Goal: Obtain resource: Download file/media

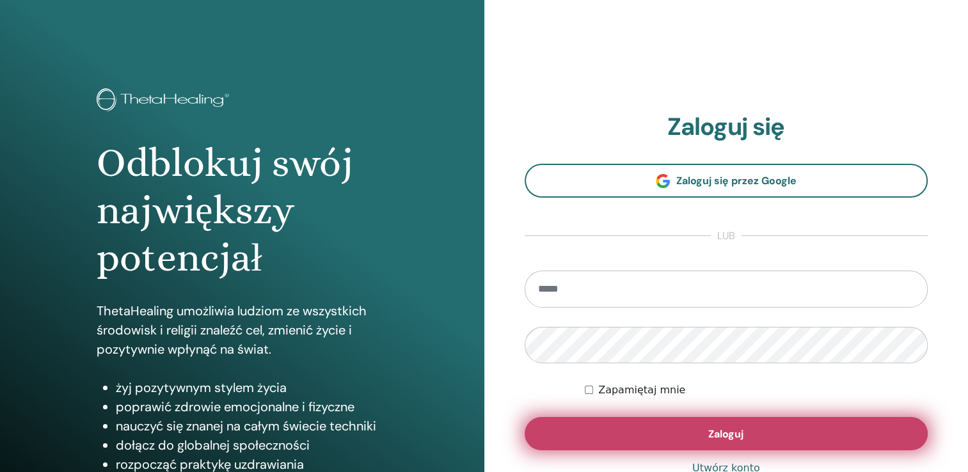
type input "**********"
click at [701, 433] on button "Zaloguj" at bounding box center [727, 433] width 404 height 33
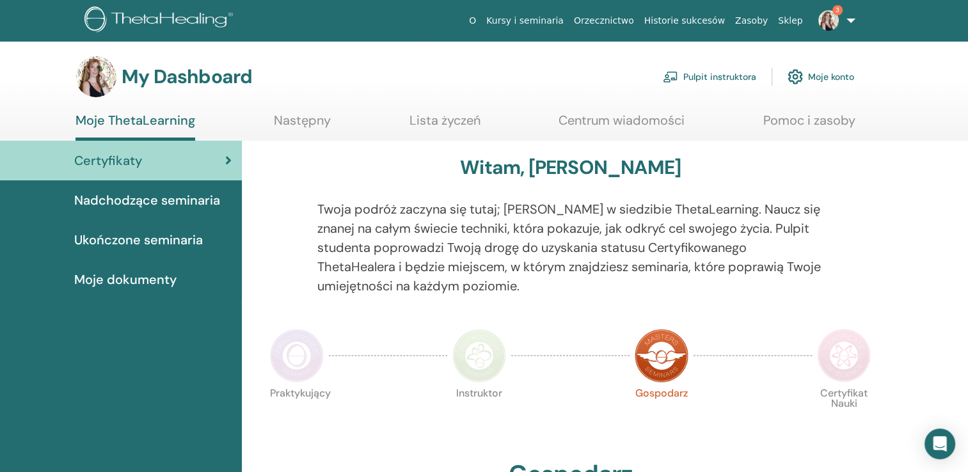
click at [130, 244] on span "Ukończone seminaria" at bounding box center [138, 239] width 129 height 19
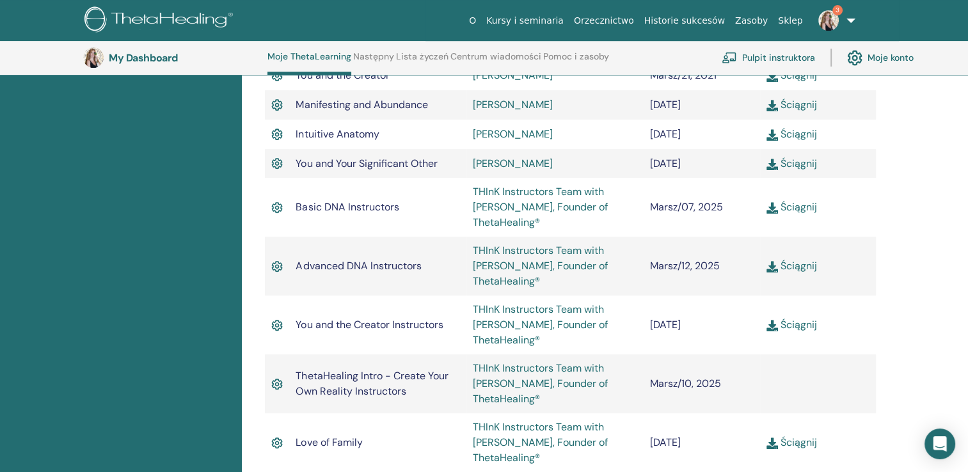
scroll to position [548, 0]
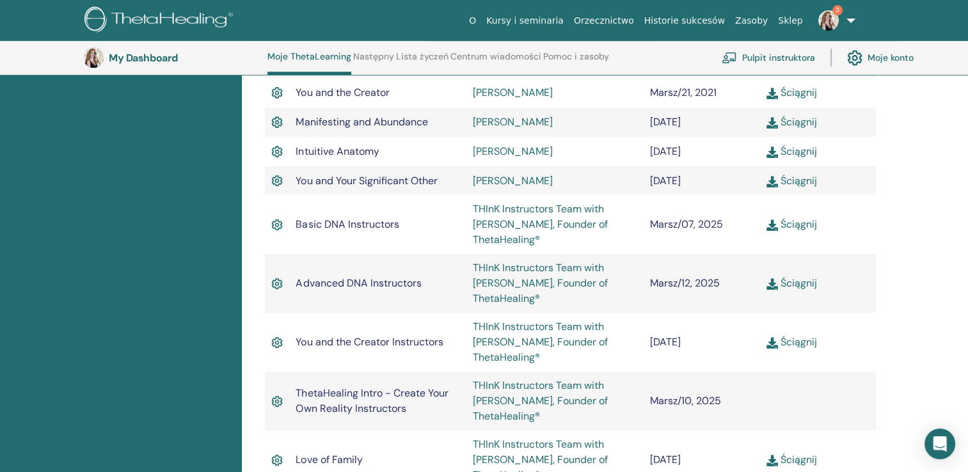
click at [804, 345] on link "Ściągnij" at bounding box center [791, 341] width 51 height 13
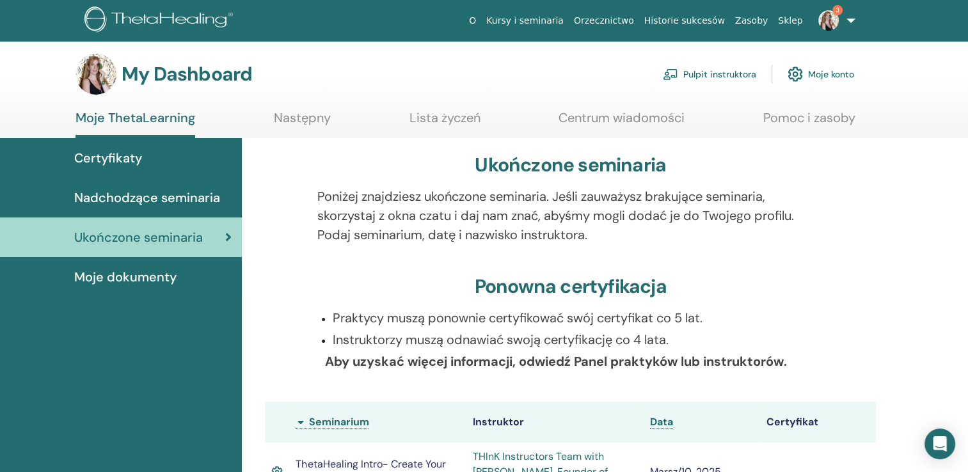
scroll to position [0, 0]
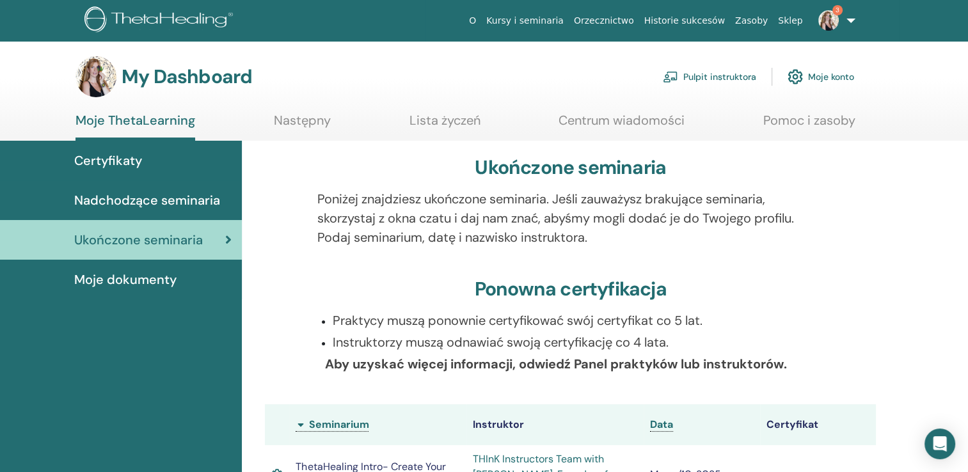
click at [130, 282] on span "Moje dokumenty" at bounding box center [125, 279] width 102 height 19
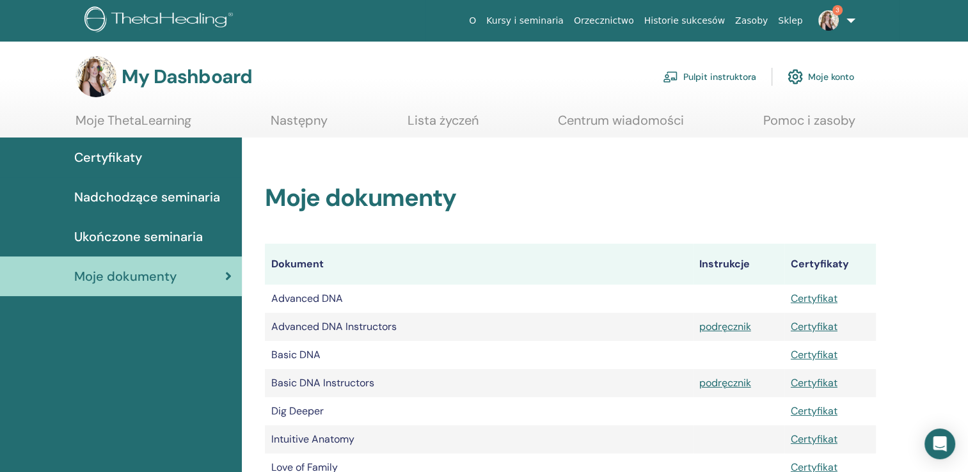
click at [555, 17] on link "Kursy i seminaria" at bounding box center [525, 21] width 88 height 24
